Goal: Task Accomplishment & Management: Complete application form

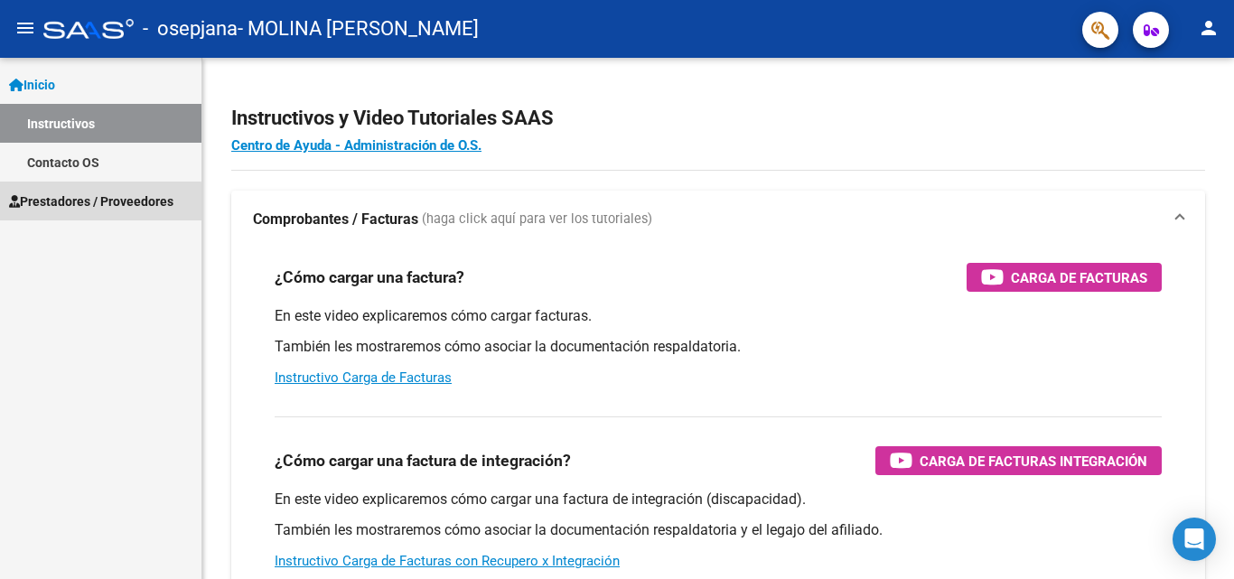
click at [38, 206] on span "Prestadores / Proveedores" at bounding box center [91, 202] width 164 height 20
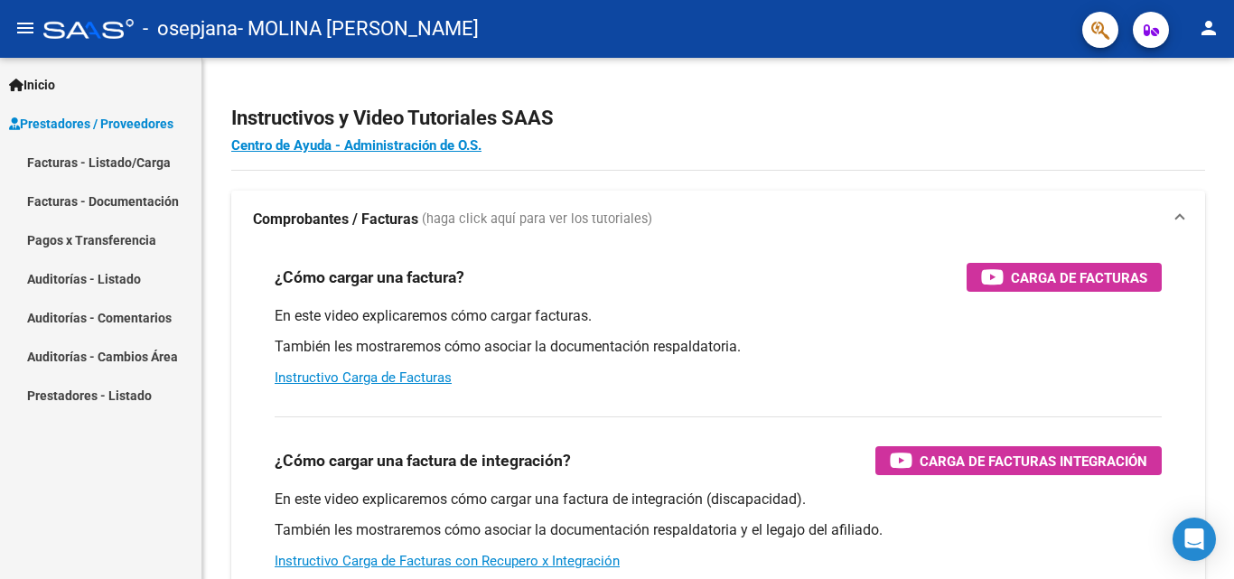
click at [43, 191] on link "Facturas - Documentación" at bounding box center [100, 201] width 201 height 39
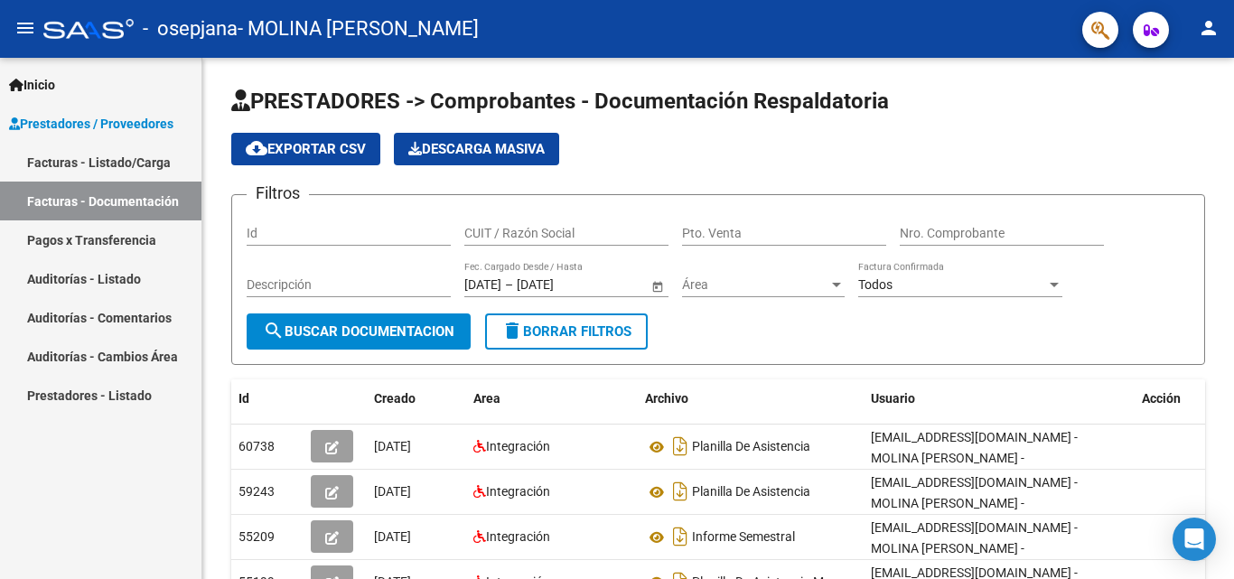
click at [88, 165] on link "Facturas - Listado/Carga" at bounding box center [100, 162] width 201 height 39
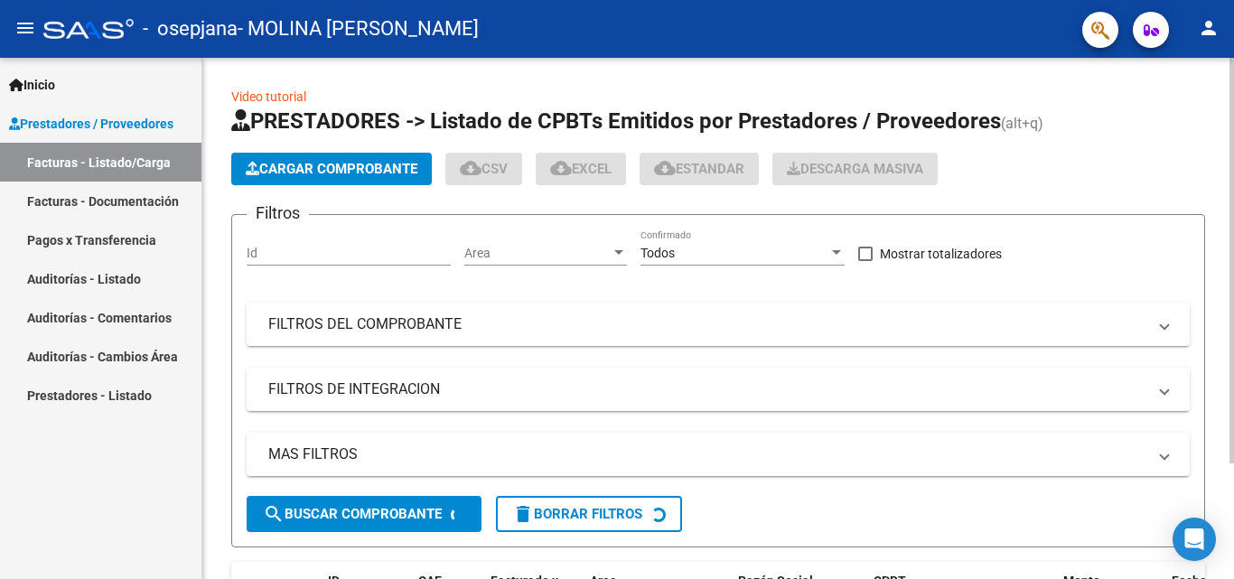
click at [309, 171] on span "Cargar Comprobante" at bounding box center [332, 169] width 172 height 16
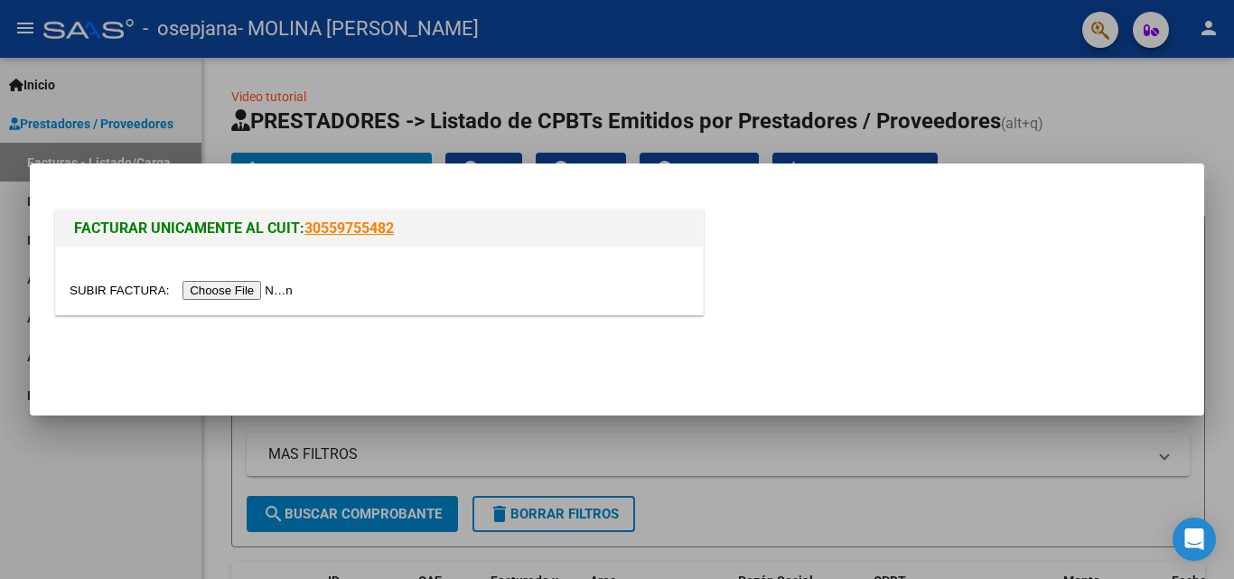
click at [247, 285] on input "file" at bounding box center [184, 290] width 229 height 19
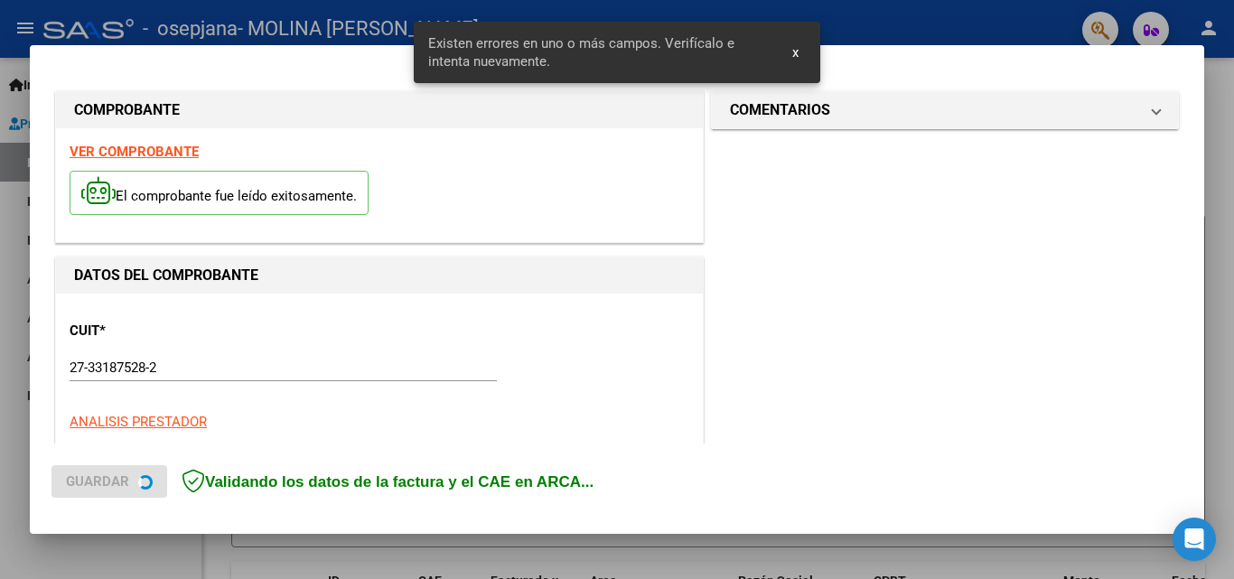
scroll to position [407, 0]
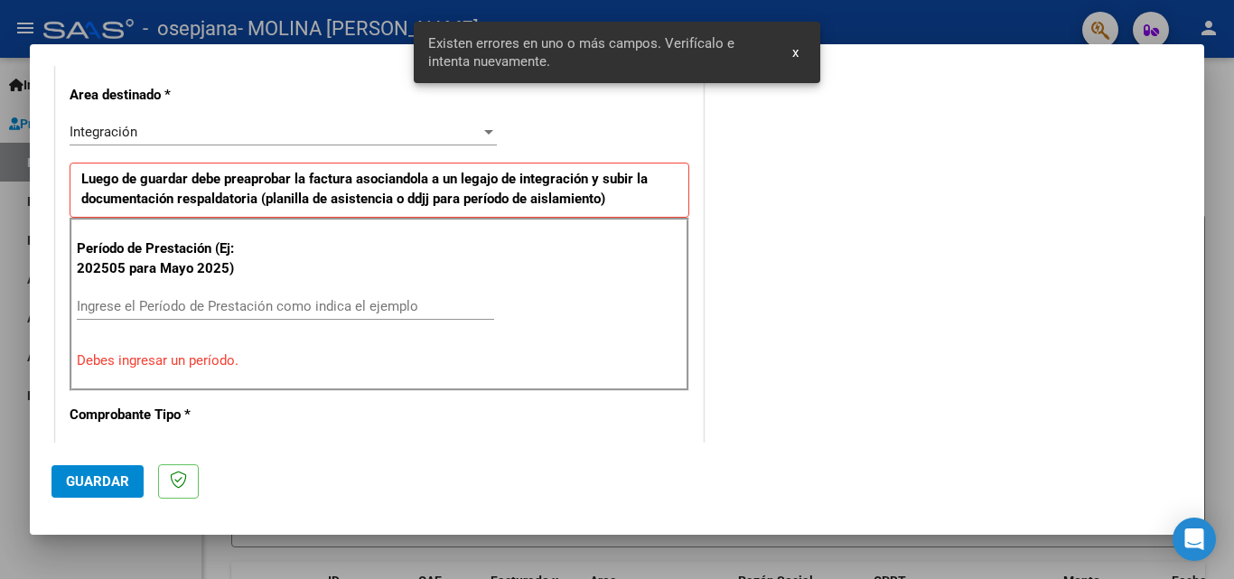
click at [127, 300] on input "Ingrese el Período de Prestación como indica el ejemplo" at bounding box center [285, 306] width 417 height 16
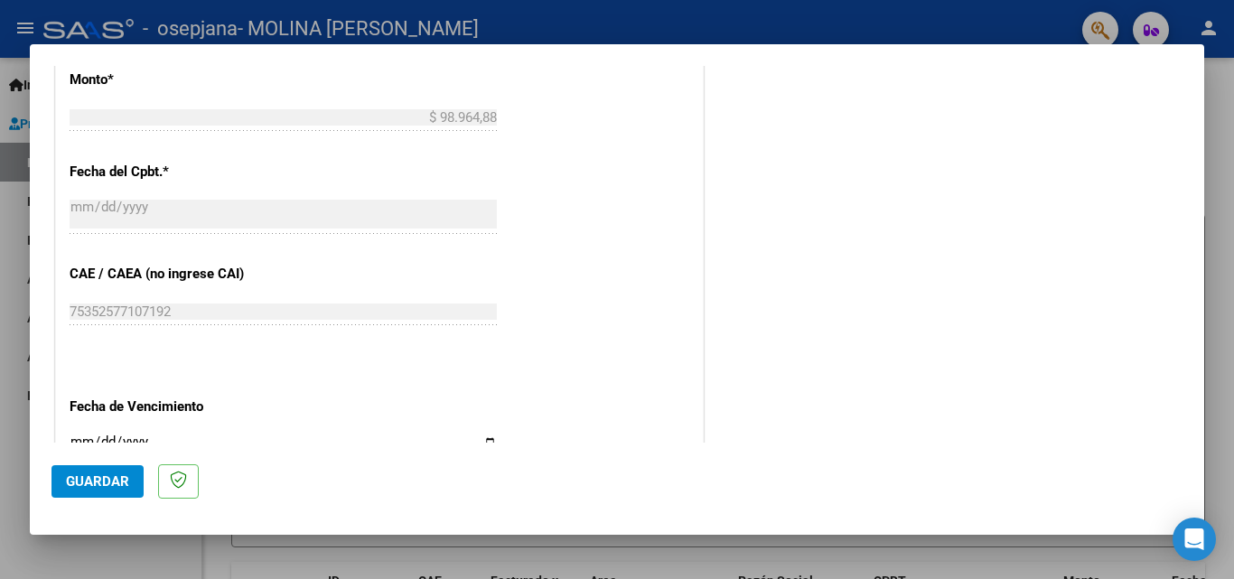
scroll to position [1040, 0]
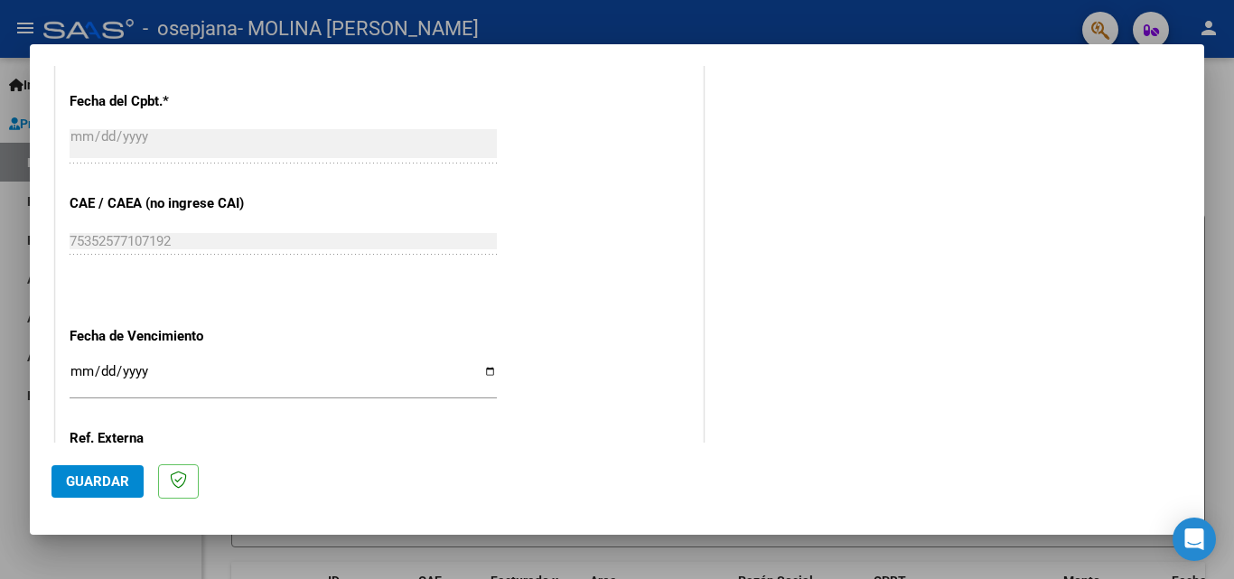
type input "202508"
click at [76, 377] on input "Ingresar la fecha" at bounding box center [283, 378] width 427 height 29
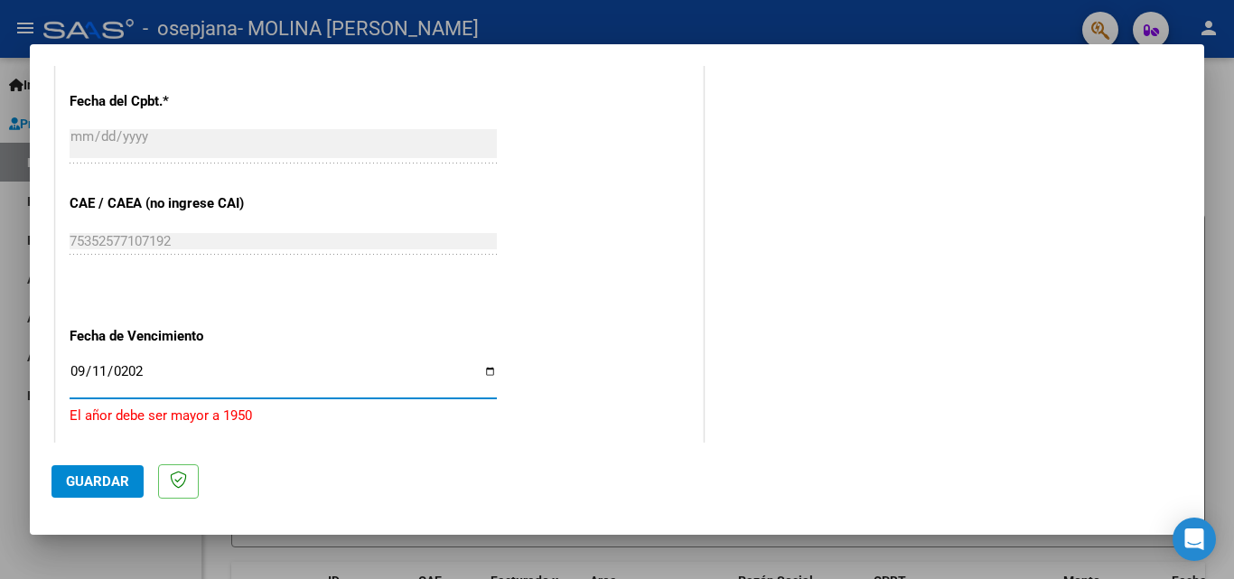
type input "[DATE]"
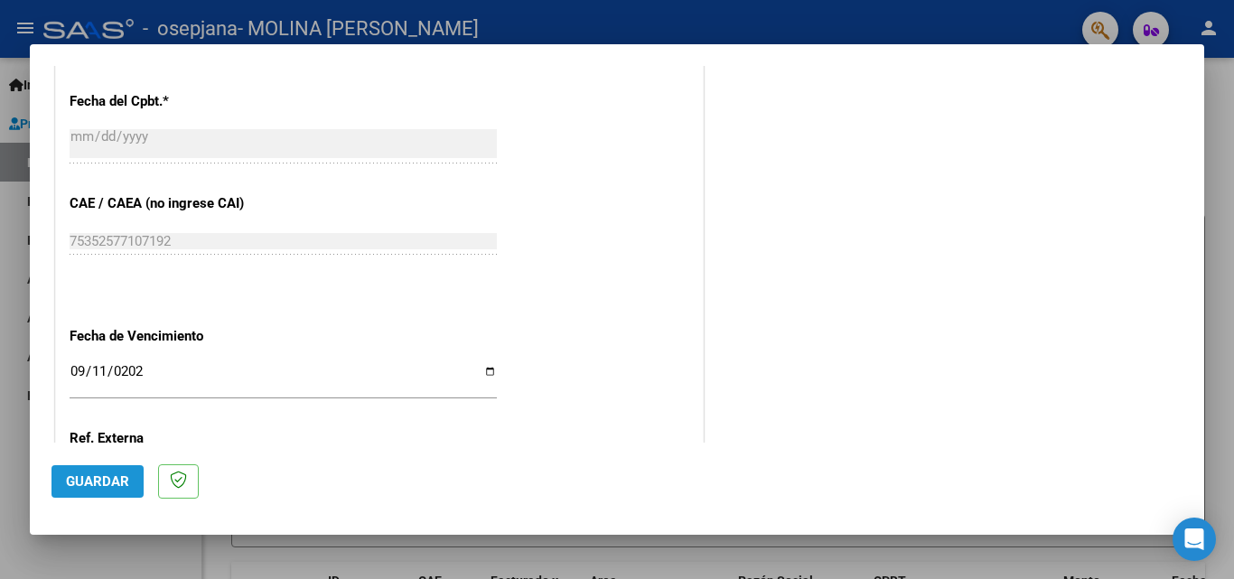
click at [102, 487] on span "Guardar" at bounding box center [97, 481] width 63 height 16
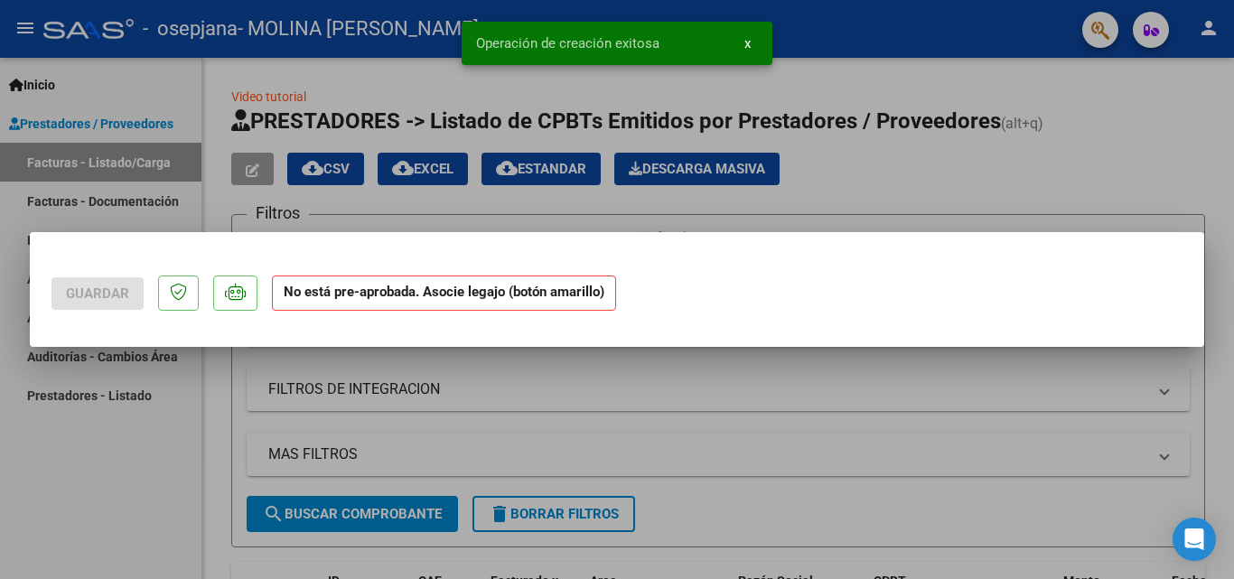
scroll to position [0, 0]
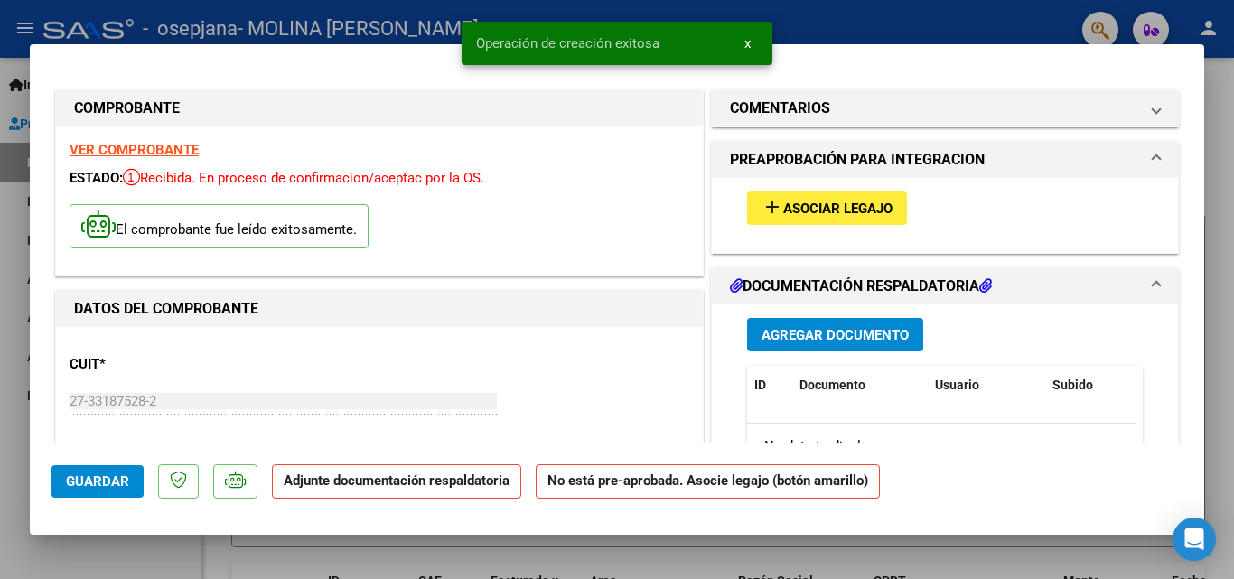
click at [783, 201] on span "Asociar Legajo" at bounding box center [837, 209] width 109 height 16
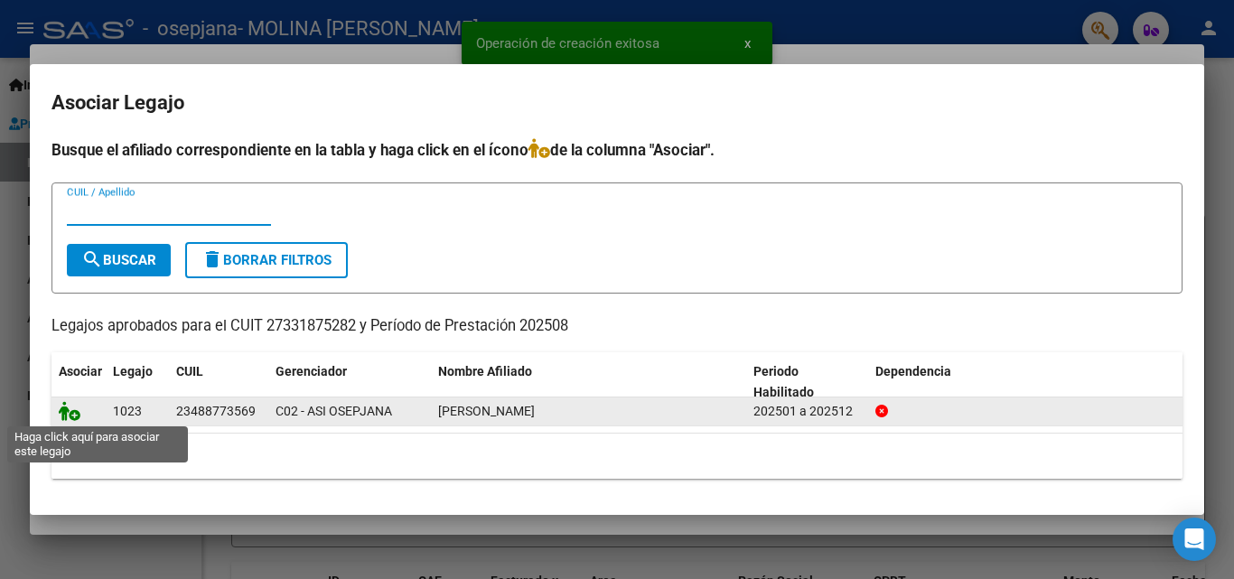
click at [77, 414] on icon at bounding box center [70, 411] width 22 height 20
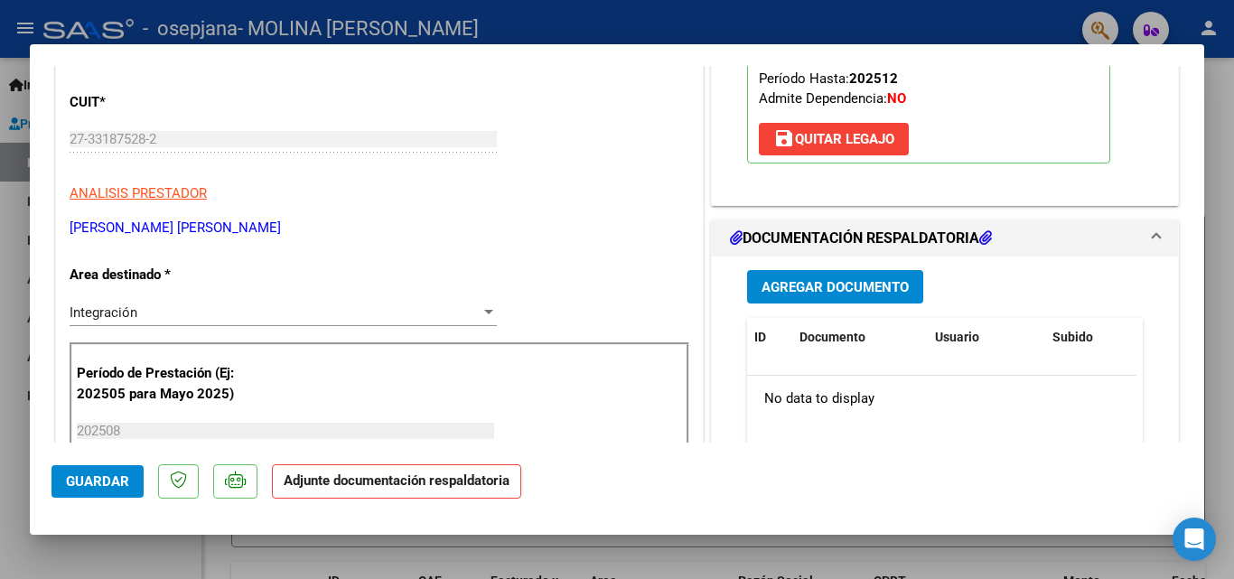
scroll to position [271, 0]
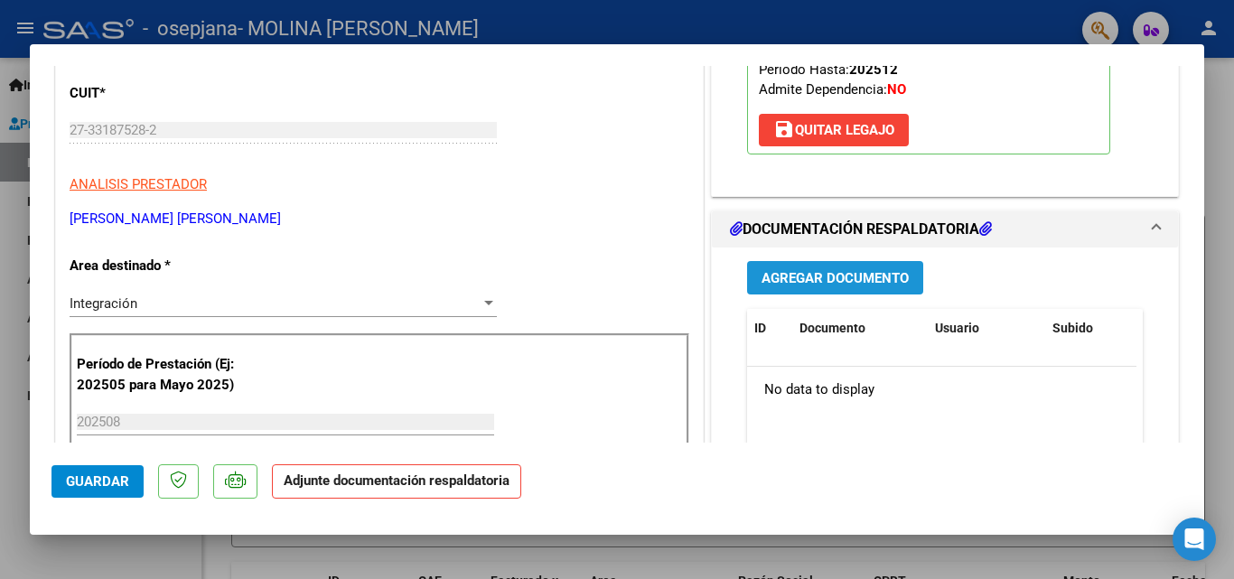
click at [798, 266] on button "Agregar Documento" at bounding box center [835, 277] width 176 height 33
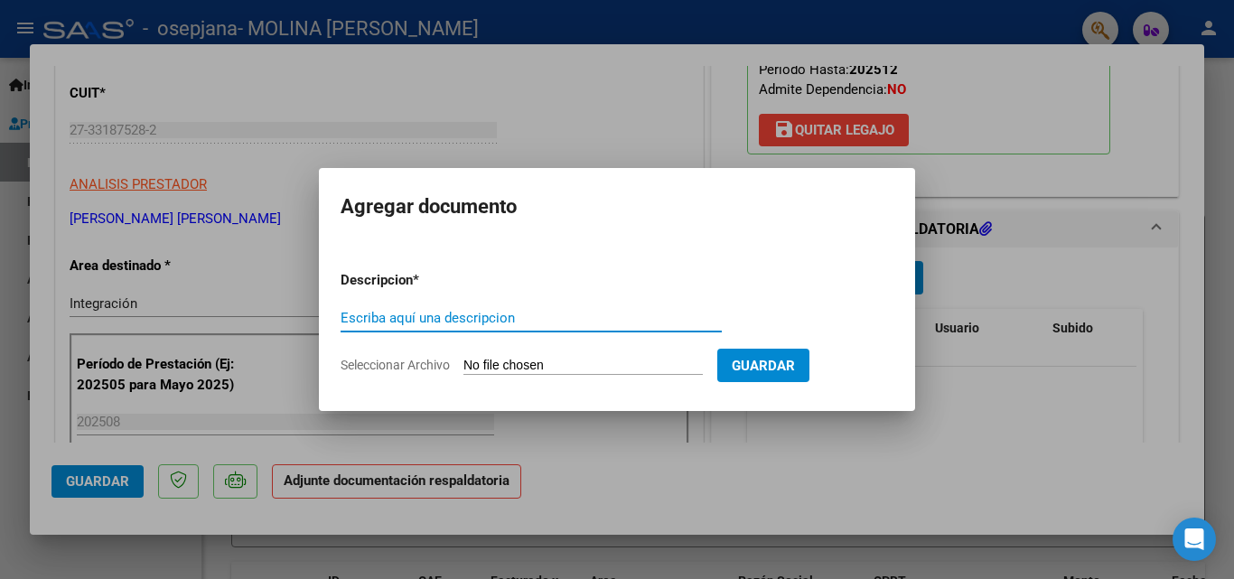
click at [442, 312] on input "Escriba aquí una descripcion" at bounding box center [531, 318] width 381 height 16
type input "Planilla de Asistencia"
click at [472, 359] on input "Seleccionar Archivo" at bounding box center [582, 366] width 239 height 17
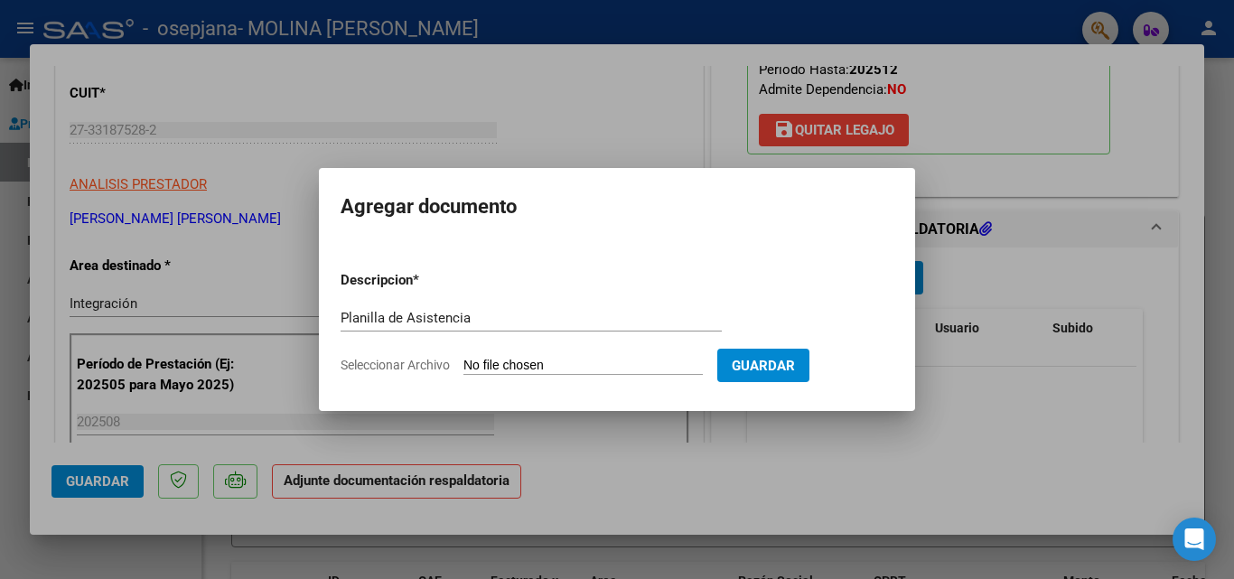
type input "C:\fakepath\Asist Nieva.pdf"
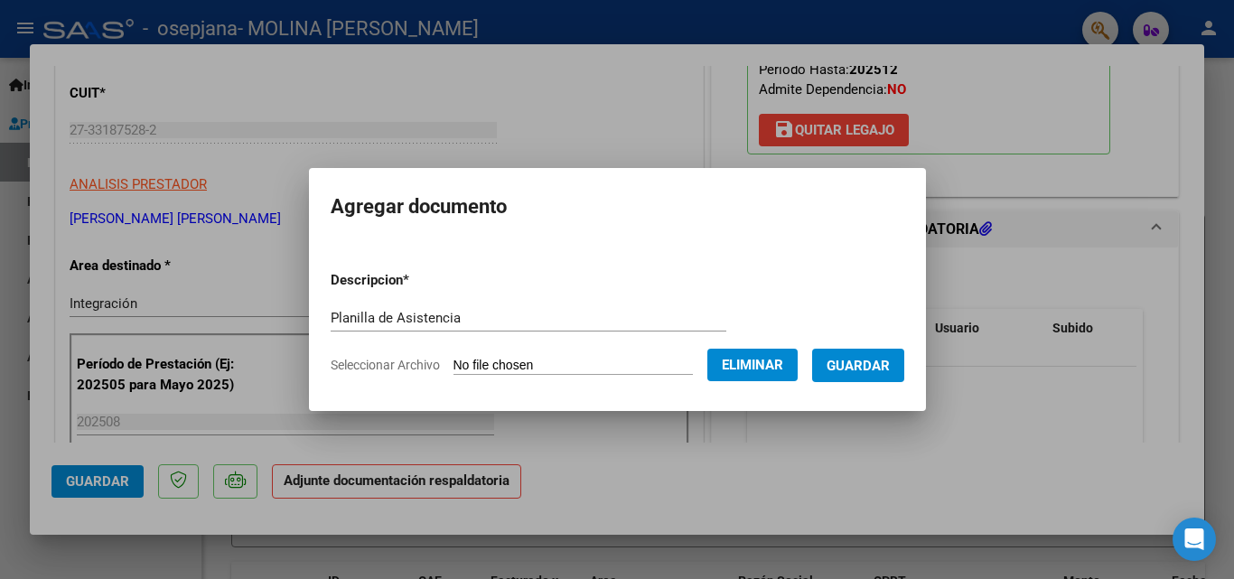
click at [855, 359] on span "Guardar" at bounding box center [858, 366] width 63 height 16
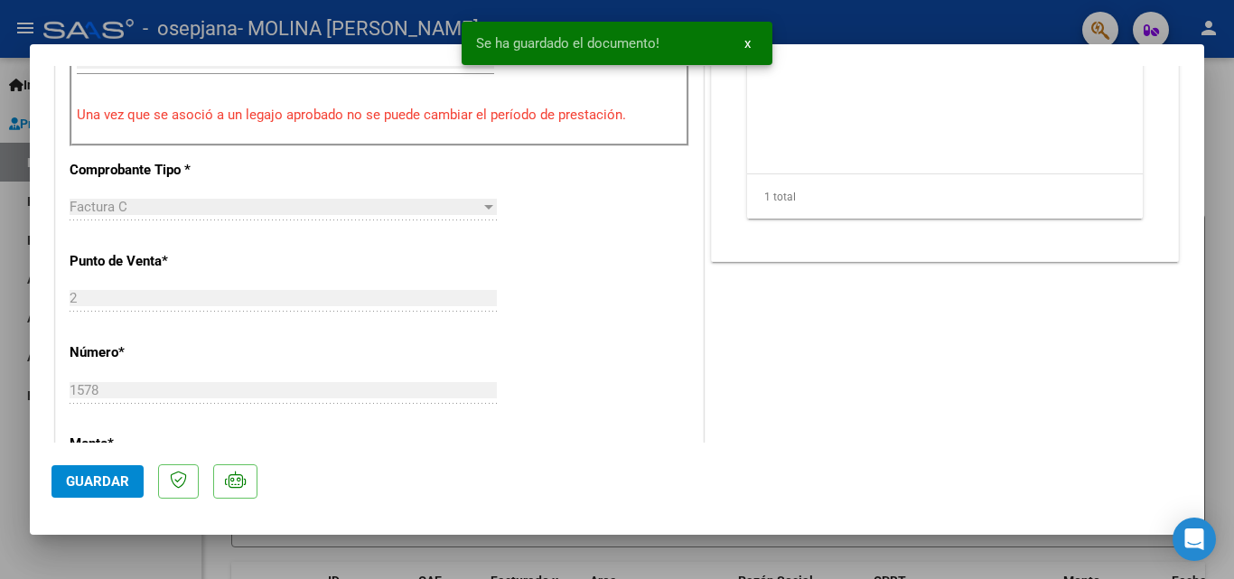
scroll to position [0, 0]
